Goal: Share content

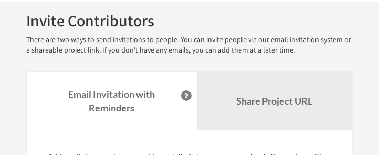
scroll to position [70, 0]
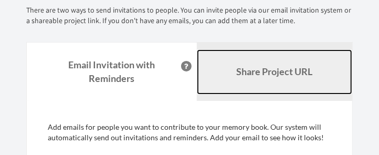
click at [276, 70] on b "Share Project URL" at bounding box center [275, 72] width 76 height 12
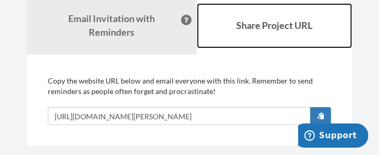
scroll to position [139, 0]
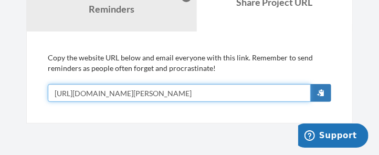
drag, startPoint x: 279, startPoint y: 92, endPoint x: 49, endPoint y: 87, distance: 230.1
click at [49, 87] on input "[URL][DOMAIN_NAME][PERSON_NAME]" at bounding box center [179, 93] width 263 height 18
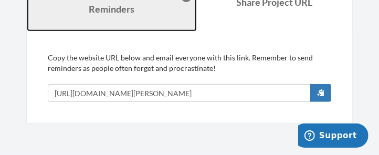
click at [115, 6] on strong "Email Invitation with Reminders" at bounding box center [112, 1] width 87 height 25
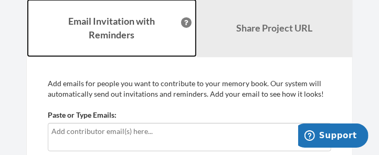
scroll to position [105, 0]
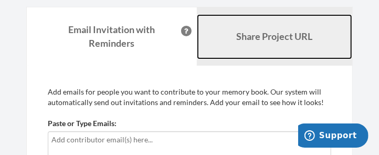
click at [254, 33] on b "Share Project URL" at bounding box center [275, 36] width 76 height 12
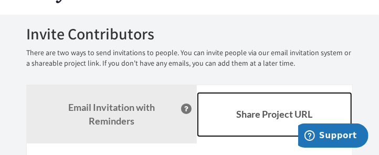
scroll to position [0, 0]
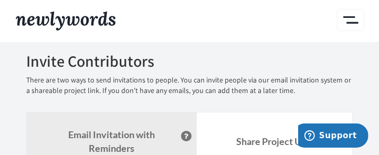
click at [346, 14] on button "Main" at bounding box center [350, 20] width 25 height 20
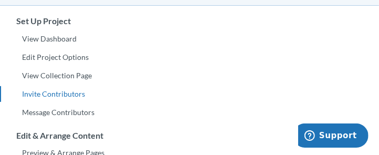
scroll to position [105, 0]
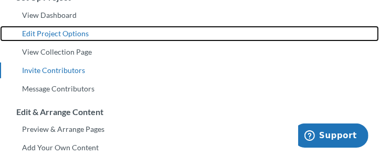
click at [46, 31] on link "Edit Project Options" at bounding box center [189, 34] width 379 height 16
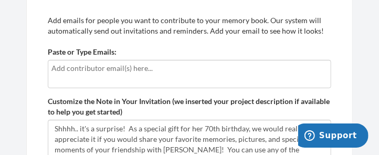
scroll to position [175, 0]
